Goal: Task Accomplishment & Management: Use online tool/utility

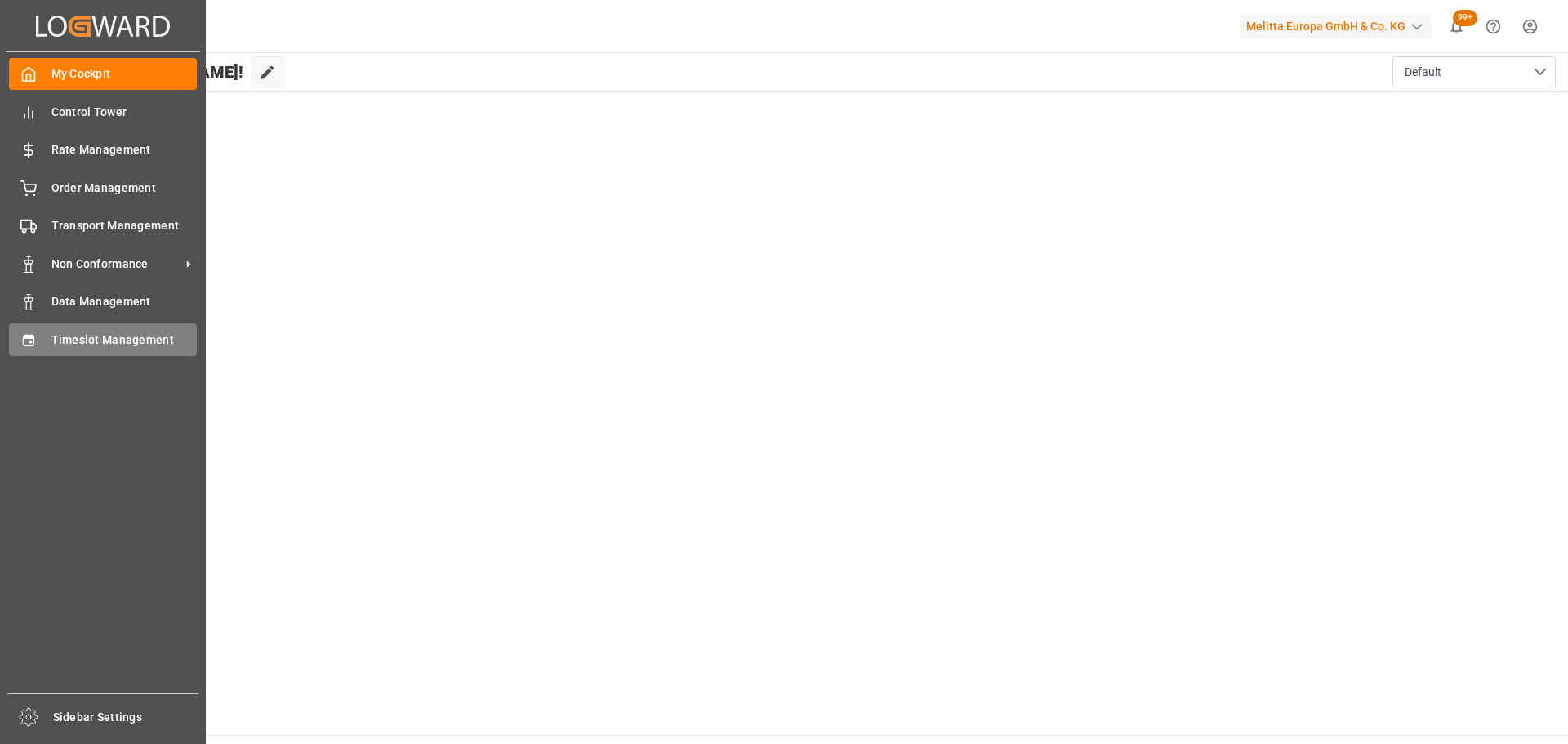
click at [74, 343] on span "Timeslot Management" at bounding box center [124, 340] width 146 height 17
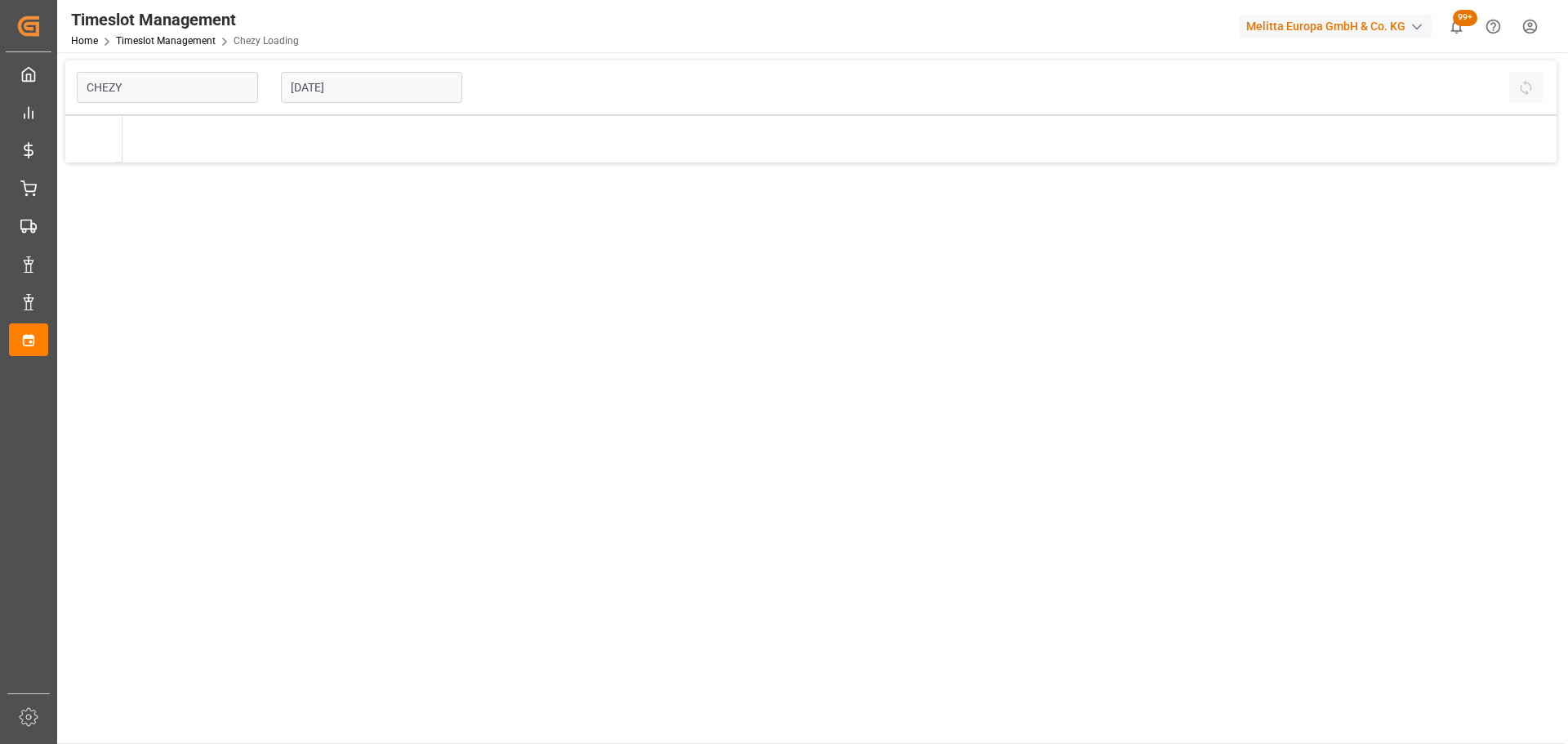
type input "Chezy Loading"
